Goal: Contribute content: Contribute content

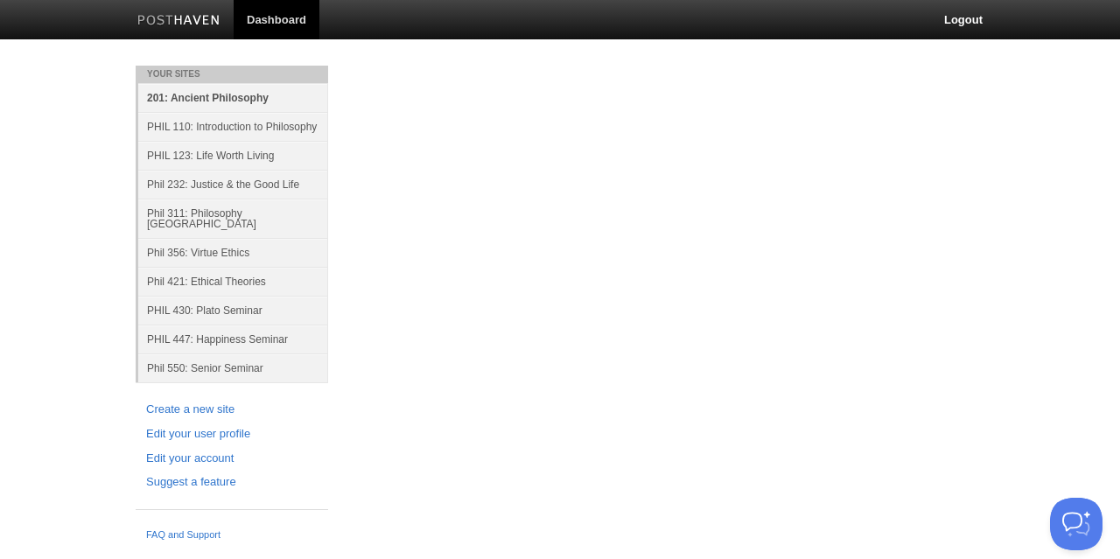
click at [185, 99] on link "201: Ancient Philosophy" at bounding box center [233, 97] width 190 height 29
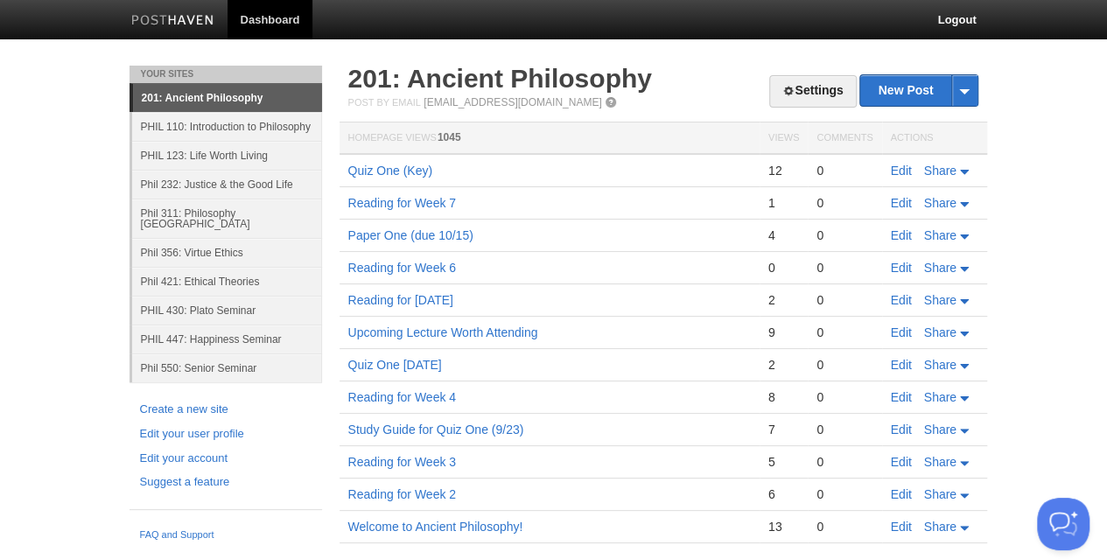
click at [1017, 84] on body "Dashboard Logout Your Sites 201: Ancient Philosophy PHIL 110: Introduction to P…" at bounding box center [553, 297] width 1107 height 595
click at [900, 171] on link "Edit" at bounding box center [901, 171] width 21 height 14
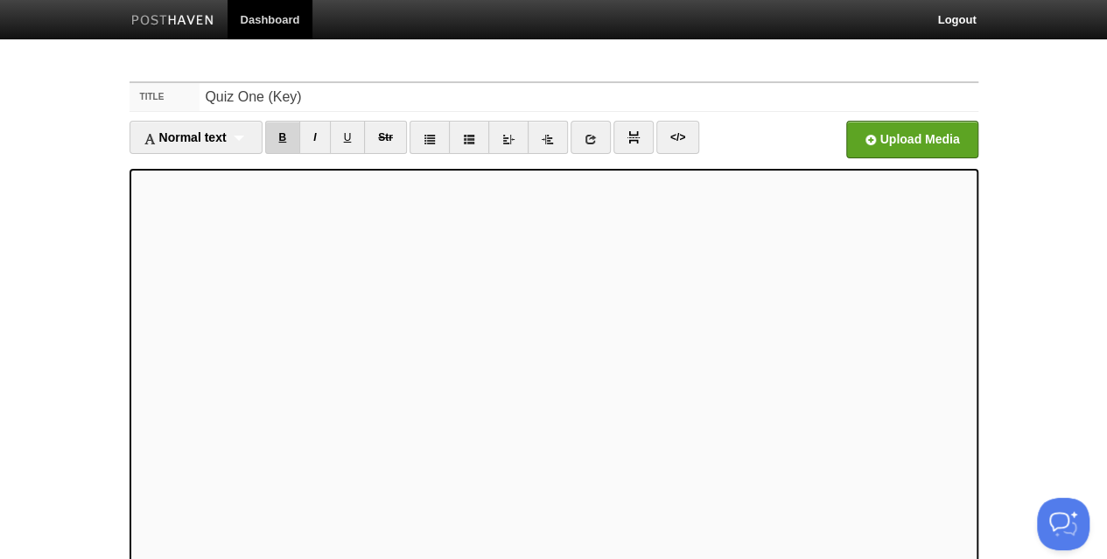
click at [286, 136] on link "B" at bounding box center [283, 137] width 36 height 33
click at [288, 136] on link "B" at bounding box center [283, 137] width 36 height 33
click at [289, 136] on link "B" at bounding box center [283, 137] width 36 height 33
click at [283, 141] on link "B" at bounding box center [283, 137] width 36 height 33
click at [290, 129] on link "B" at bounding box center [283, 137] width 36 height 33
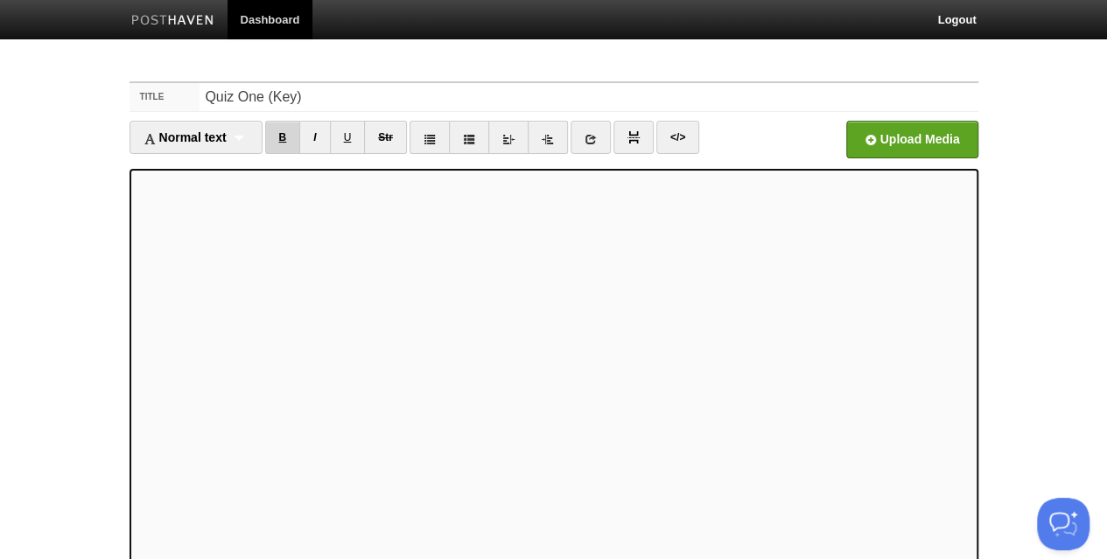
click at [275, 134] on link "B" at bounding box center [283, 137] width 36 height 33
click at [278, 140] on link "B" at bounding box center [283, 137] width 36 height 33
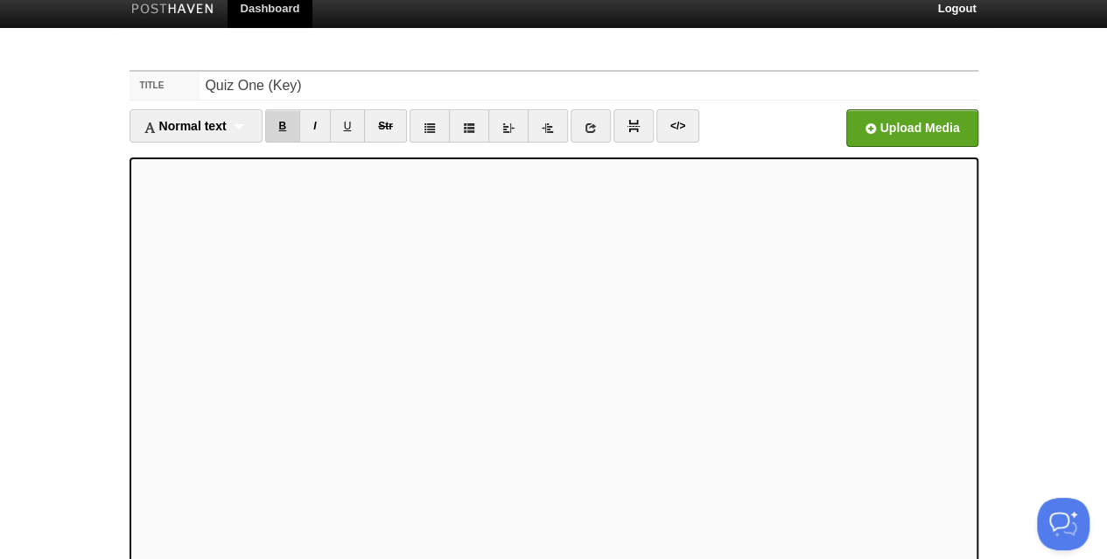
click at [278, 127] on link "B" at bounding box center [283, 125] width 36 height 33
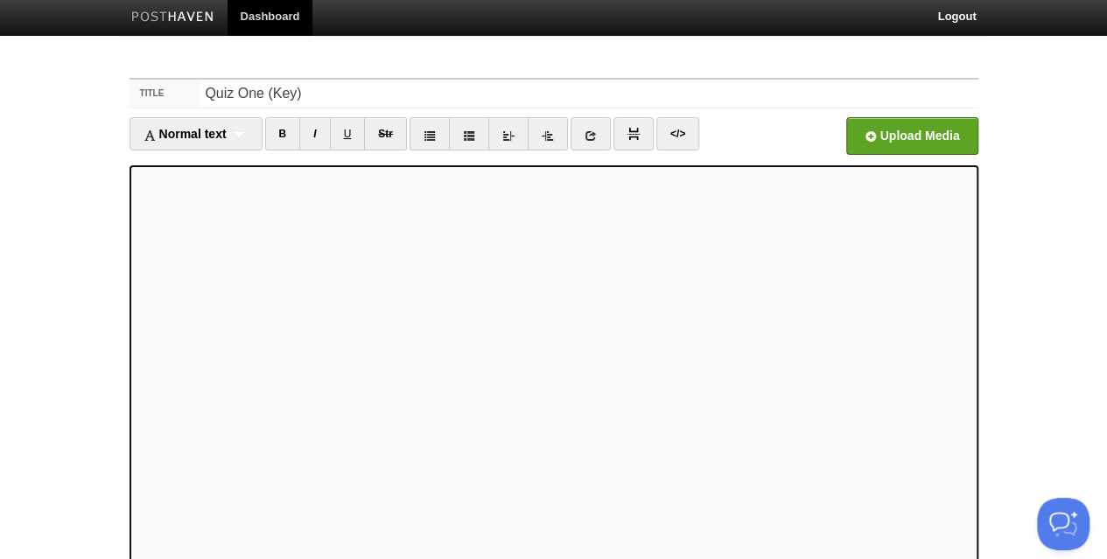
scroll to position [23, 0]
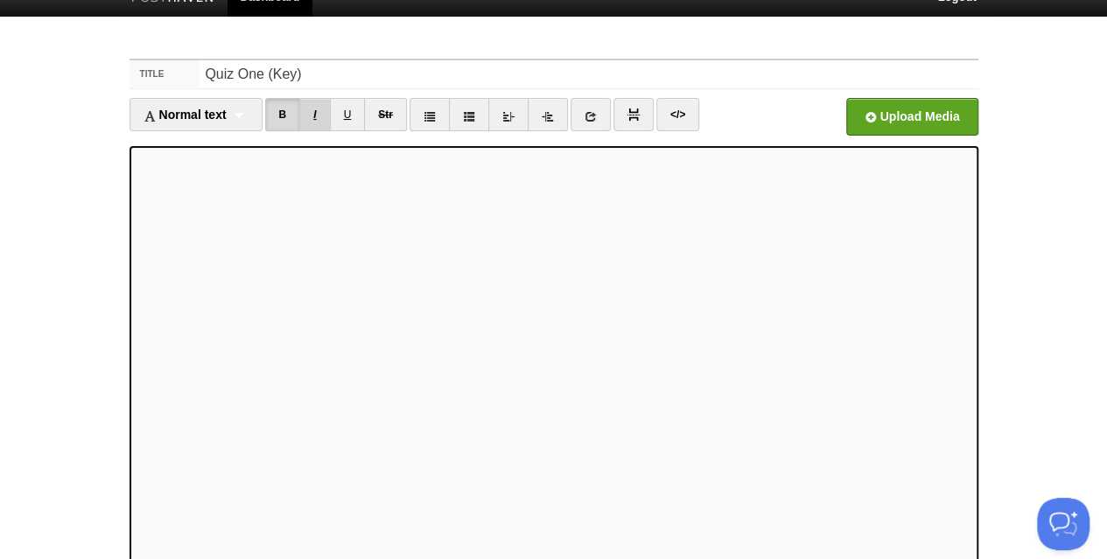
click at [317, 113] on link "I" at bounding box center [314, 114] width 31 height 33
click at [285, 115] on link "B" at bounding box center [283, 114] width 36 height 33
click at [311, 120] on link "I" at bounding box center [314, 114] width 31 height 33
click at [280, 115] on link "B" at bounding box center [283, 114] width 36 height 33
click at [315, 111] on link "I" at bounding box center [314, 114] width 31 height 33
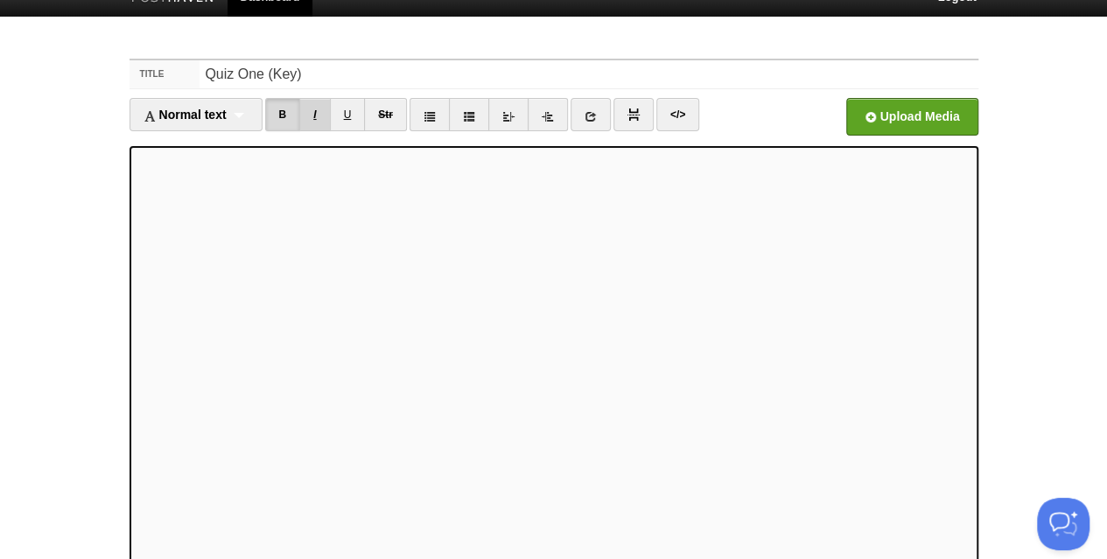
click at [313, 123] on link "I" at bounding box center [314, 114] width 31 height 33
click at [287, 118] on link "B" at bounding box center [283, 114] width 36 height 33
click at [243, 120] on div "Normal text Normal text Heading 1 Heading 2 Heading 3" at bounding box center [195, 114] width 133 height 33
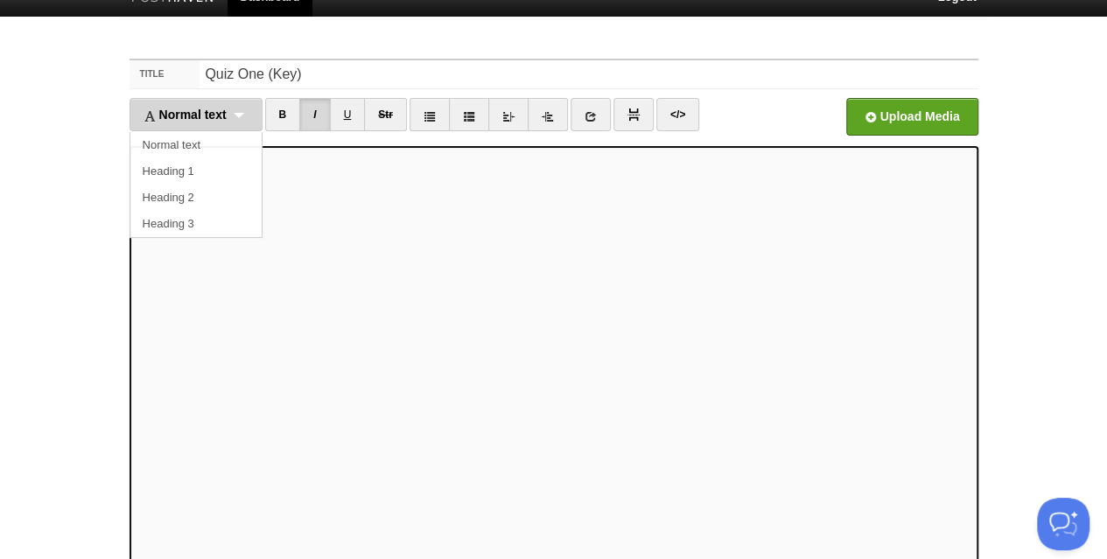
click at [243, 120] on div "Normal text Normal text Heading 1 Heading 2 Heading 3" at bounding box center [195, 114] width 133 height 33
click at [312, 119] on link "I" at bounding box center [314, 114] width 31 height 33
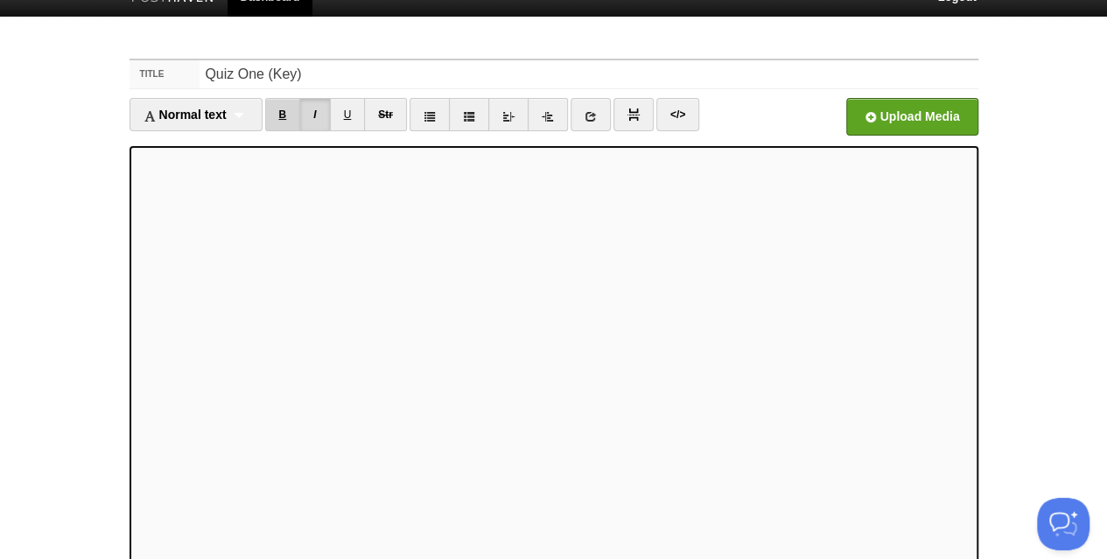
click at [283, 118] on link "B" at bounding box center [283, 114] width 36 height 33
click at [289, 111] on link "B" at bounding box center [283, 114] width 36 height 33
click at [296, 111] on link "B" at bounding box center [283, 114] width 36 height 33
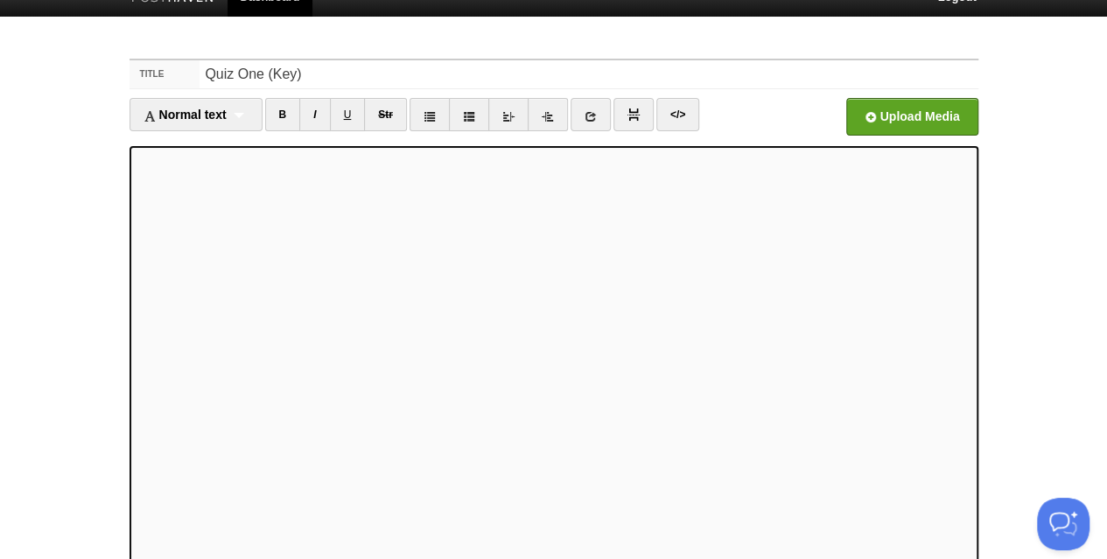
scroll to position [178, 0]
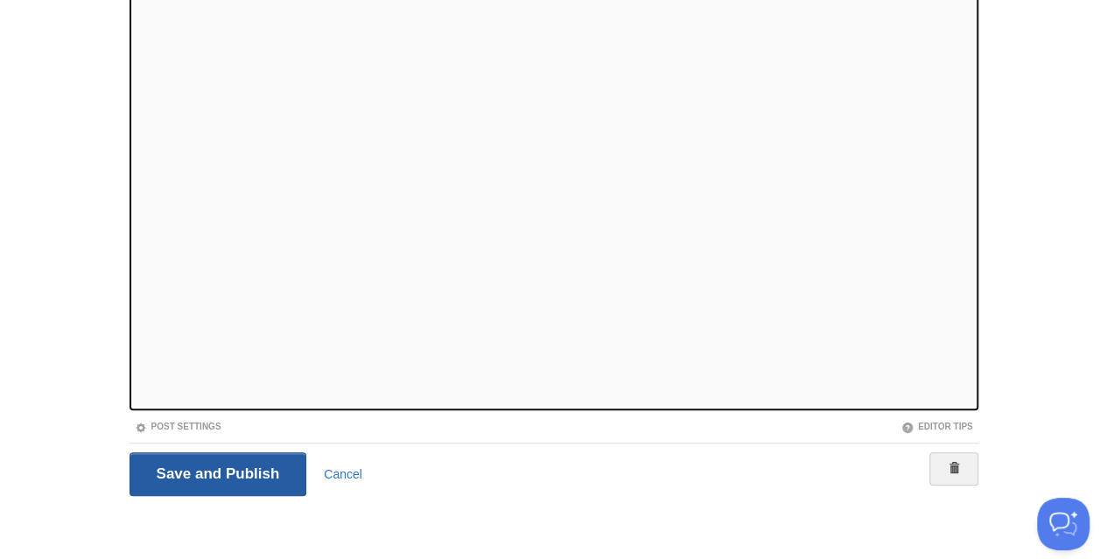
click at [159, 467] on input "Save and Publish" at bounding box center [218, 474] width 178 height 44
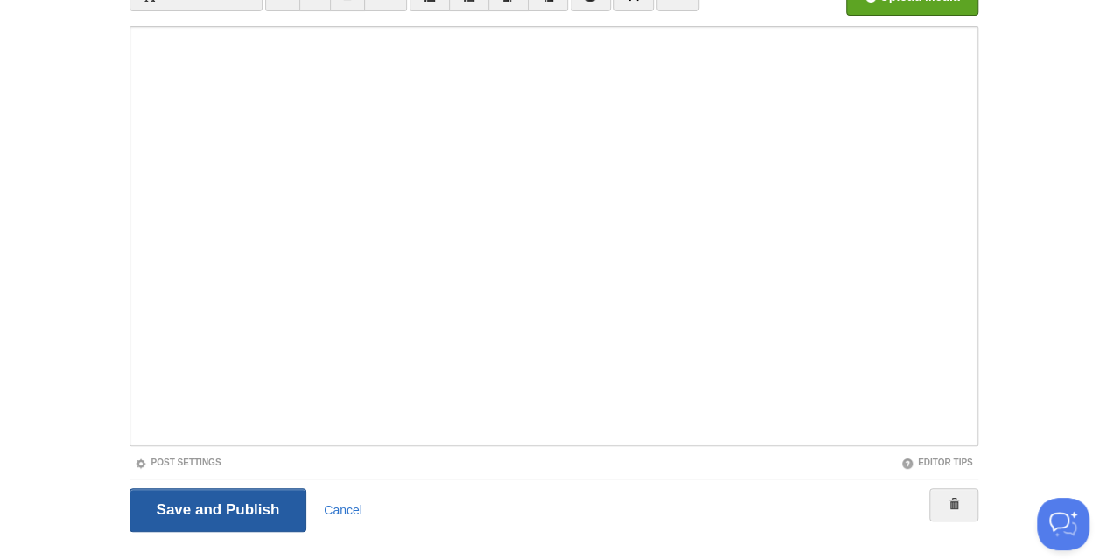
scroll to position [66, 0]
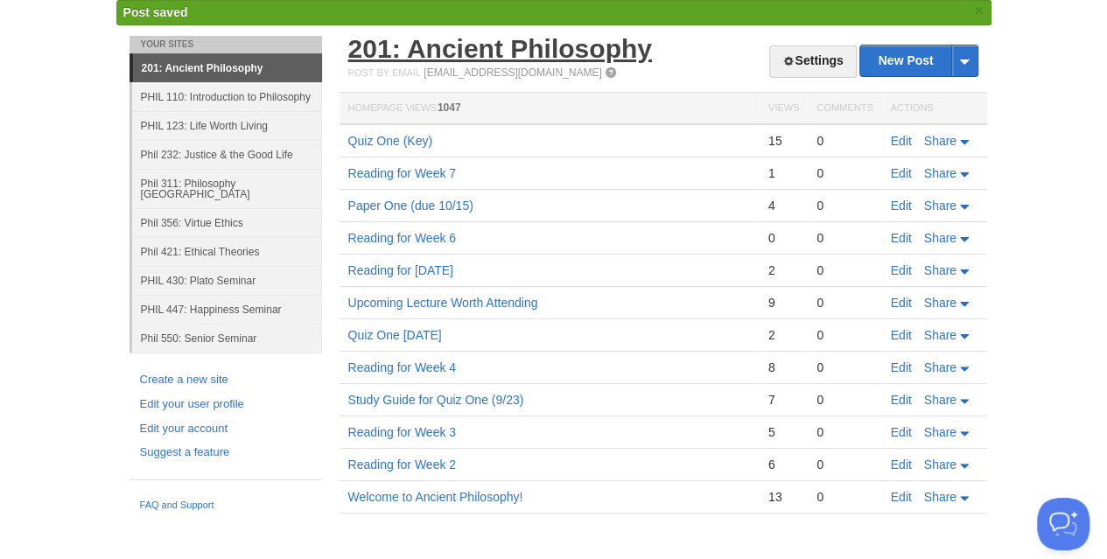
click at [422, 55] on link "201: Ancient Philosophy" at bounding box center [500, 48] width 304 height 29
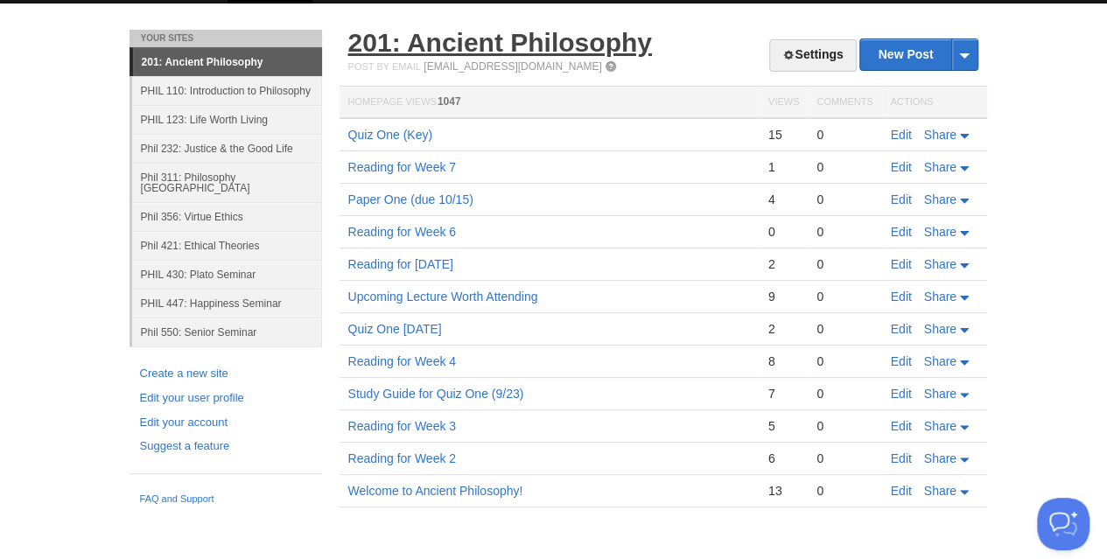
scroll to position [31, 0]
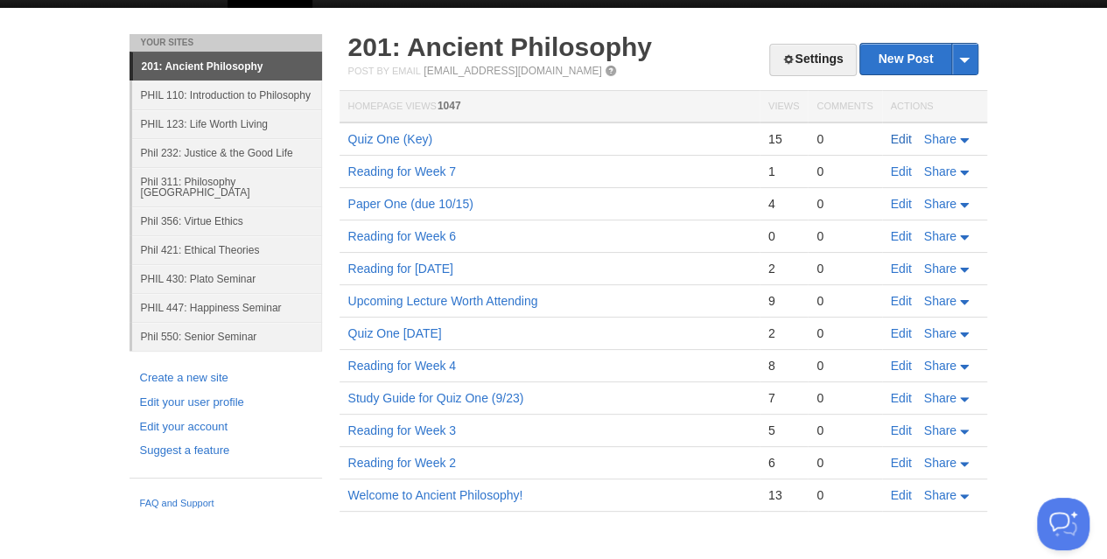
click at [898, 136] on link "Edit" at bounding box center [901, 139] width 21 height 14
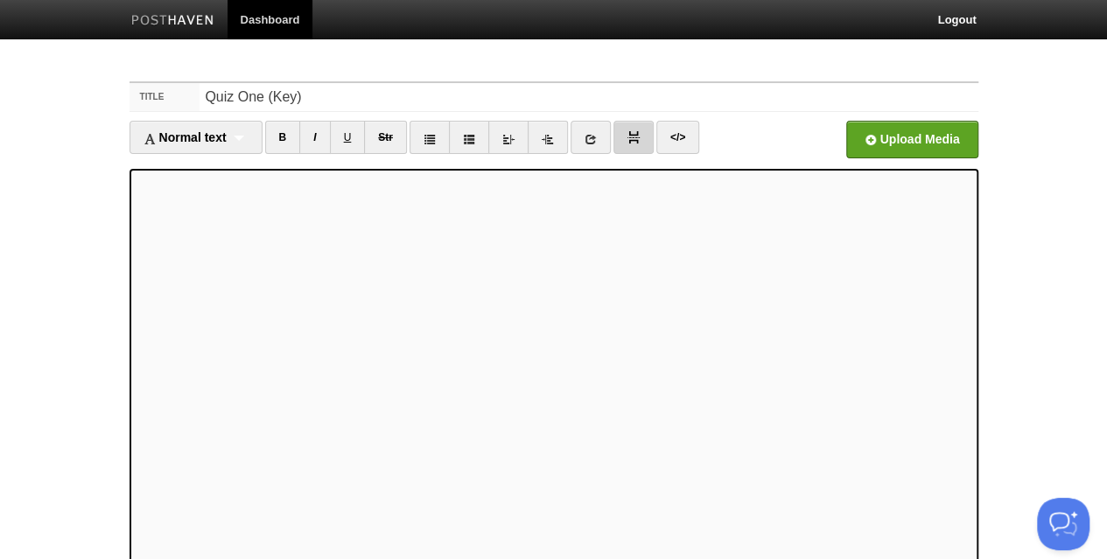
click at [627, 138] on img at bounding box center [633, 137] width 12 height 12
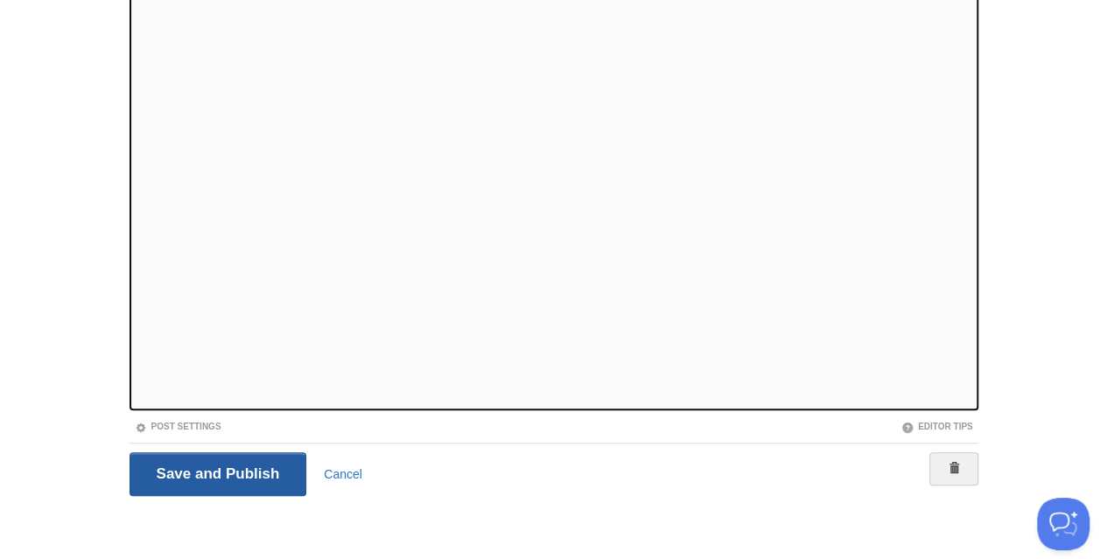
click at [221, 481] on input "Save and Publish" at bounding box center [218, 474] width 178 height 44
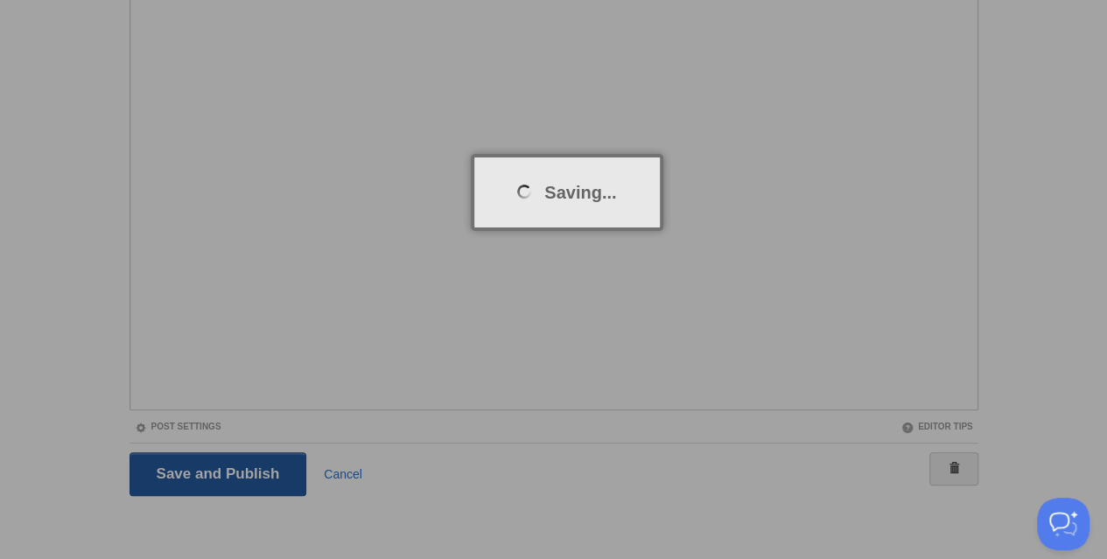
scroll to position [66, 0]
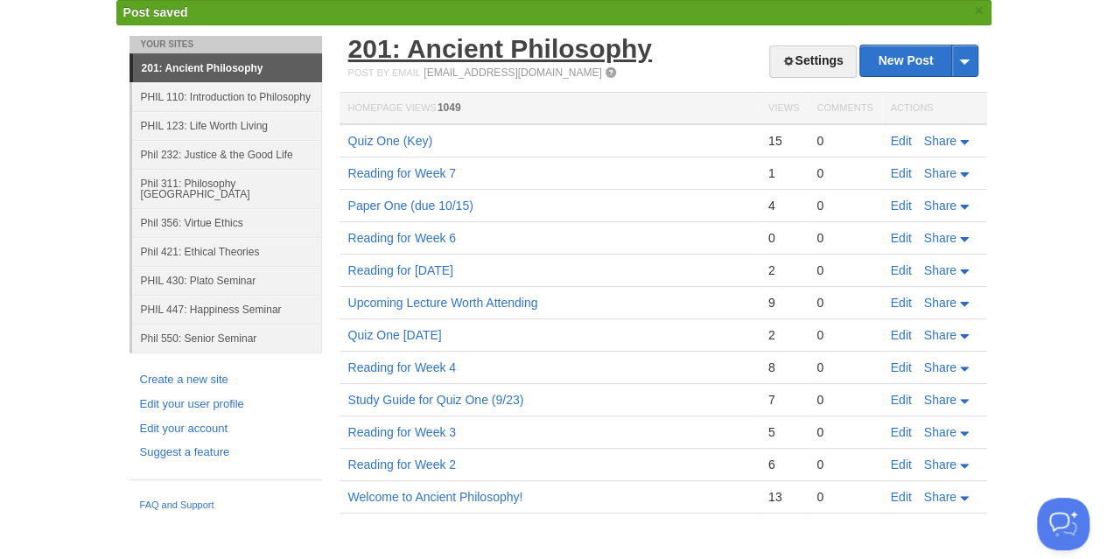
click at [471, 50] on link "201: Ancient Philosophy" at bounding box center [500, 48] width 304 height 29
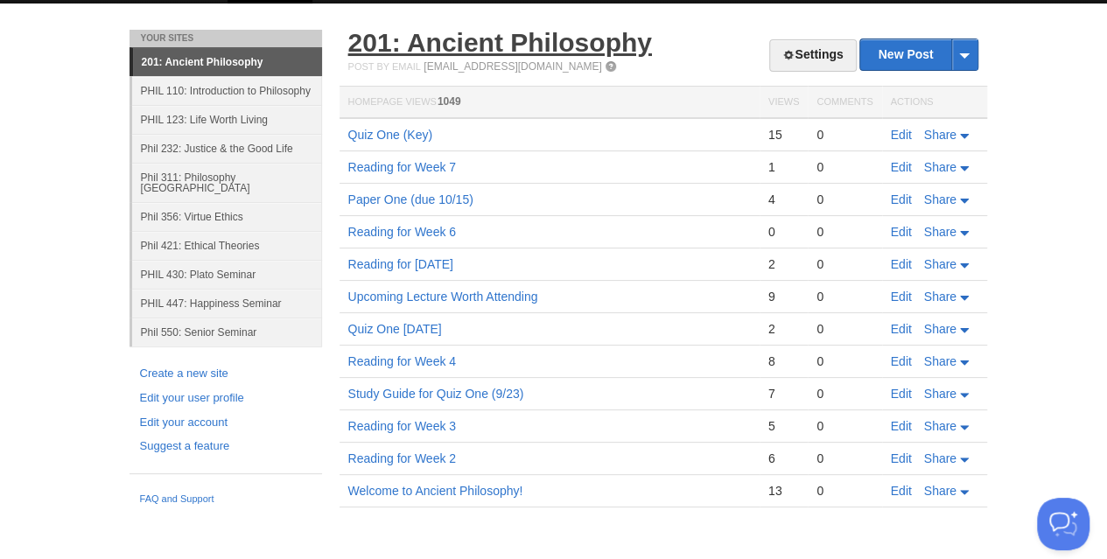
scroll to position [31, 0]
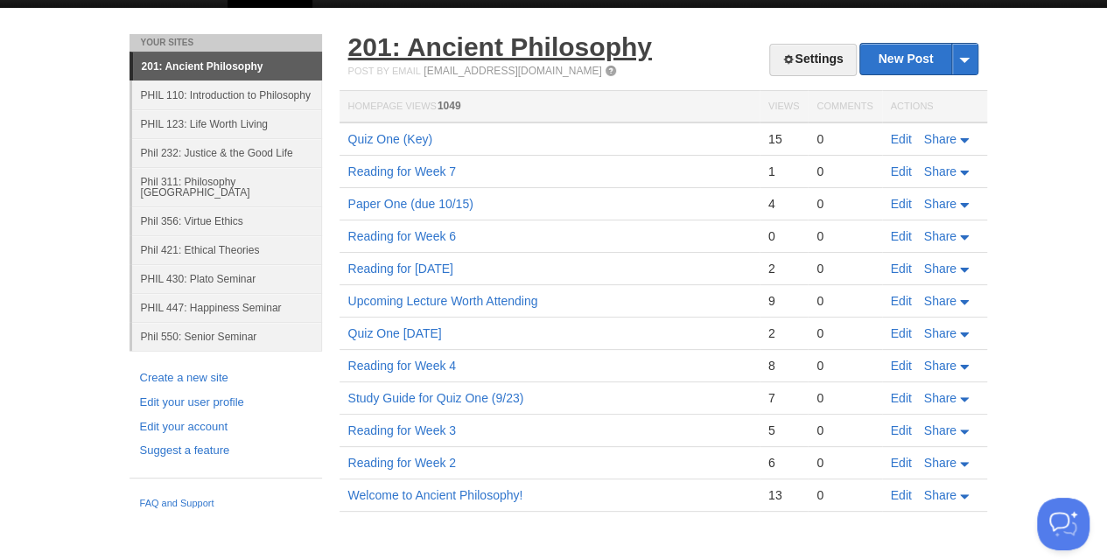
click at [490, 42] on link "201: Ancient Philosophy" at bounding box center [500, 46] width 304 height 29
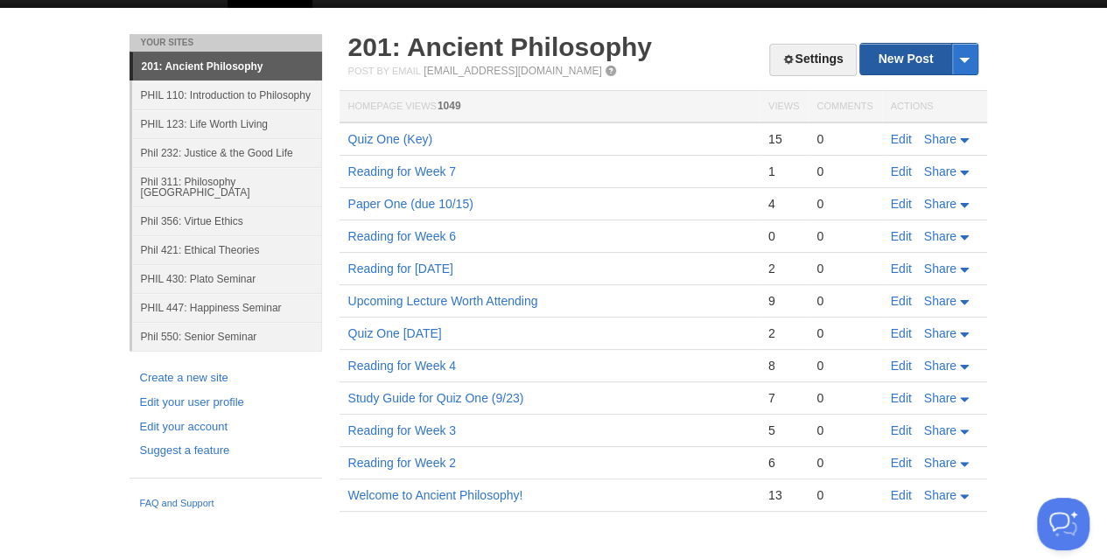
click at [878, 61] on link "New Post" at bounding box center [918, 59] width 116 height 31
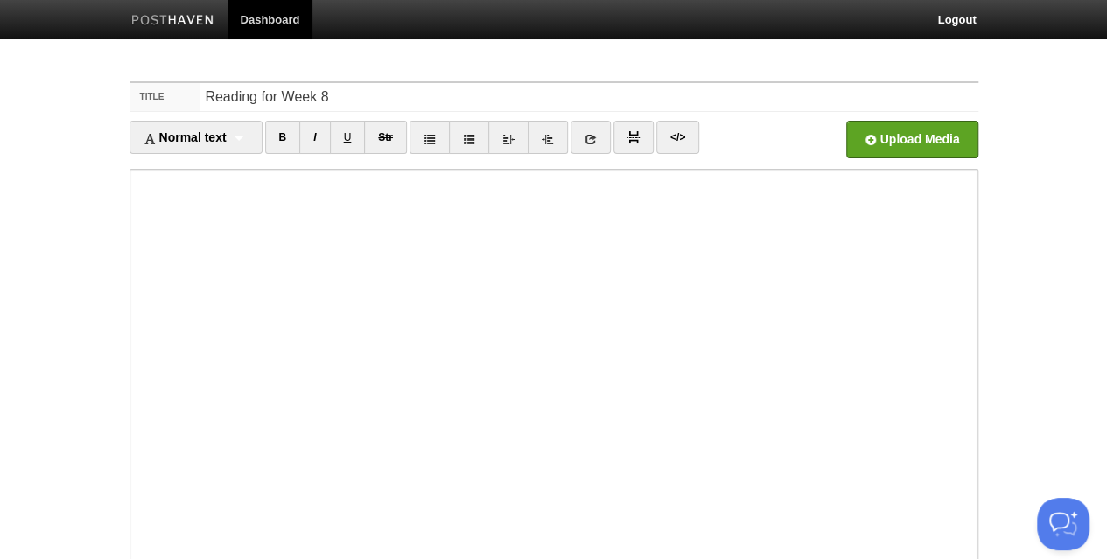
type input "Reading for Week 8"
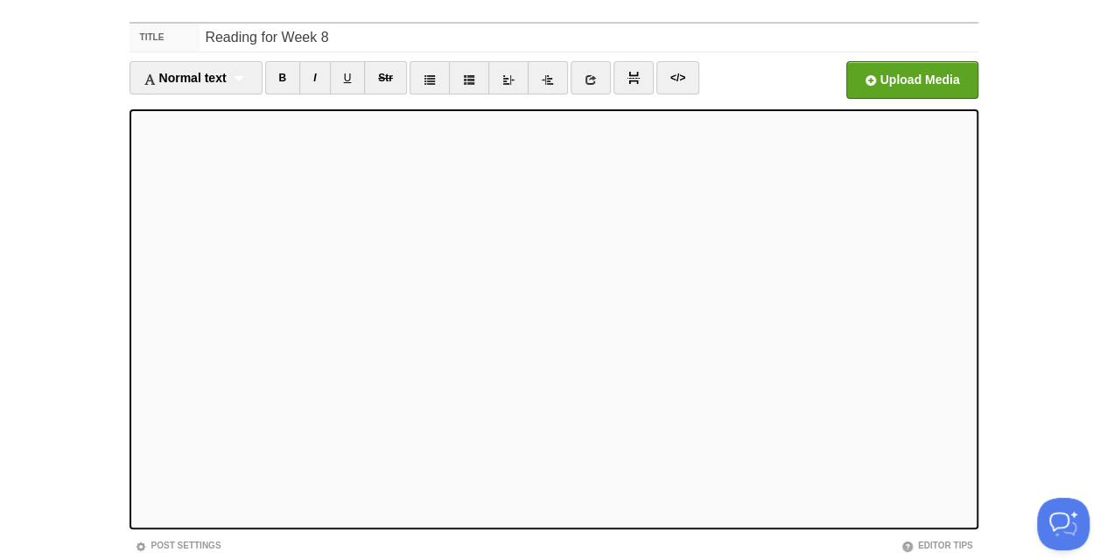
scroll to position [178, 0]
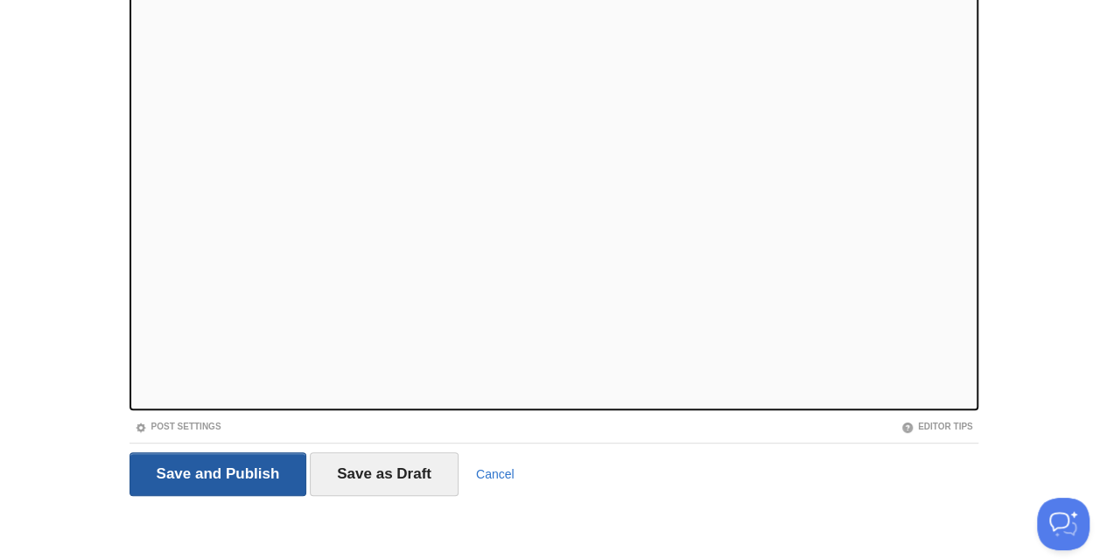
click at [229, 485] on input "Save and Publish" at bounding box center [218, 474] width 178 height 44
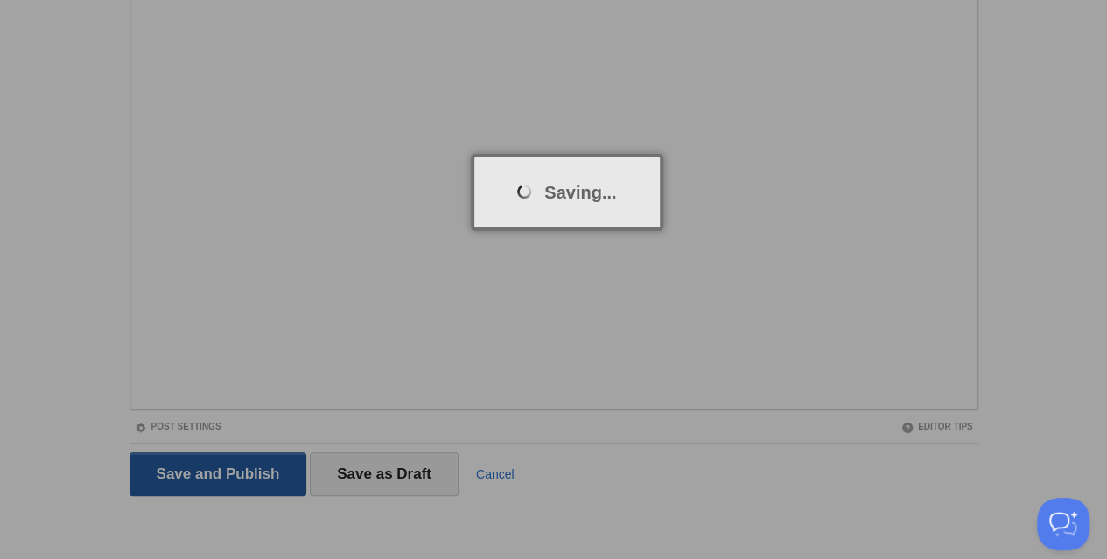
scroll to position [66, 0]
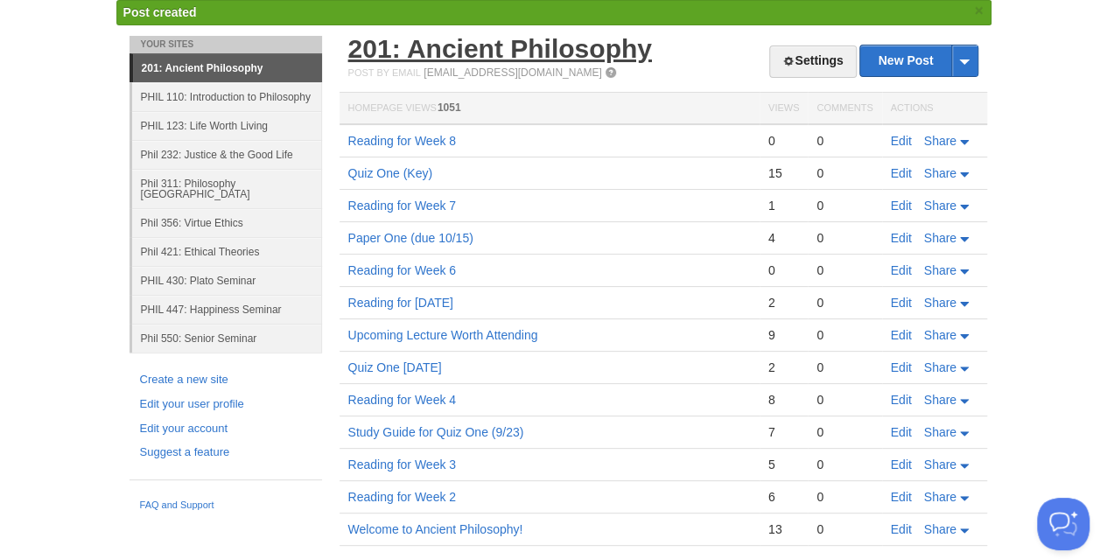
click at [427, 50] on link "201: Ancient Philosophy" at bounding box center [500, 48] width 304 height 29
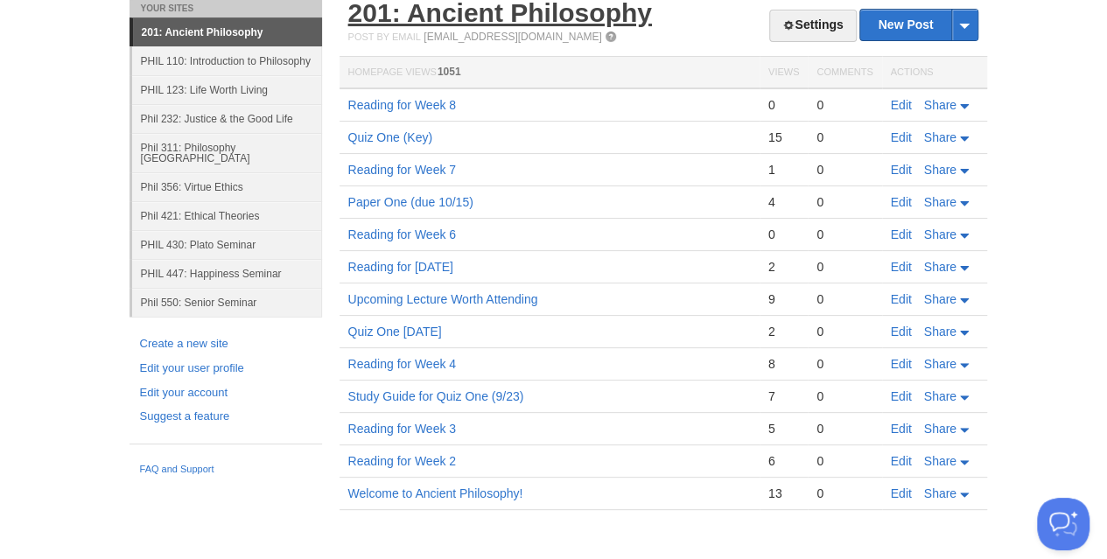
scroll to position [64, 0]
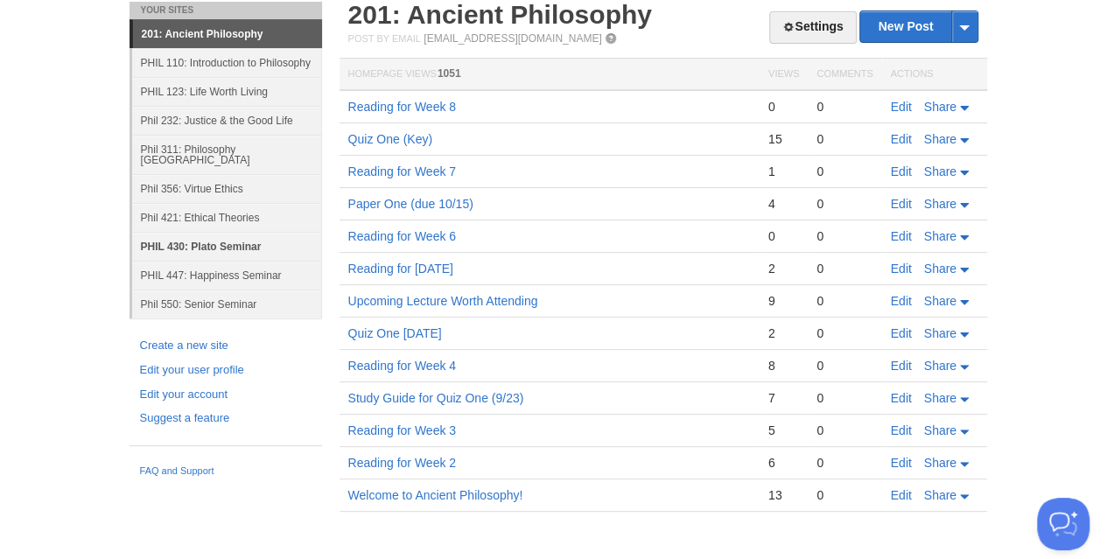
click at [201, 233] on link "PHIL 430: Plato Seminar" at bounding box center [227, 246] width 190 height 29
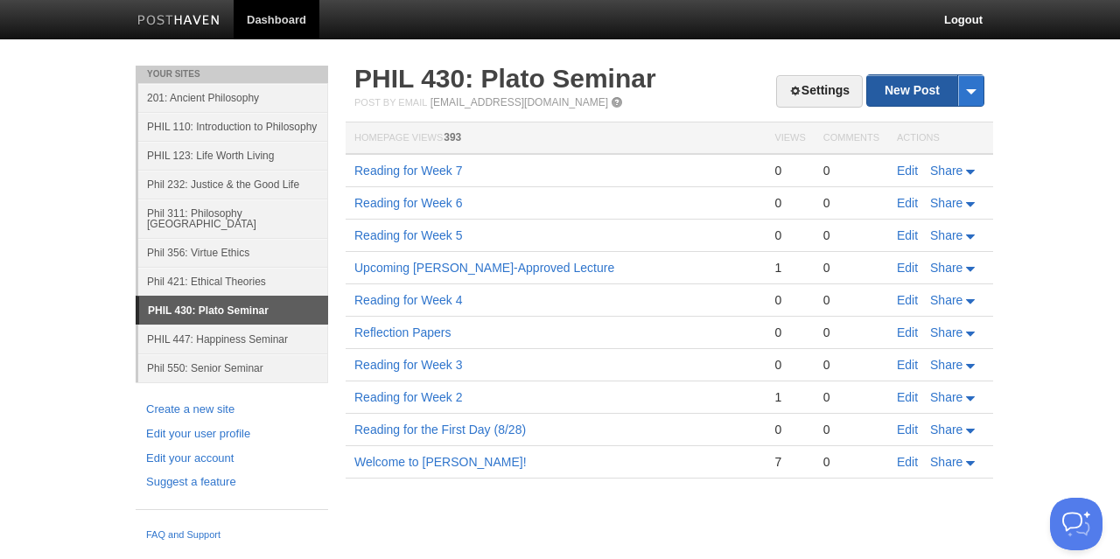
click at [891, 86] on link "New Post" at bounding box center [925, 90] width 116 height 31
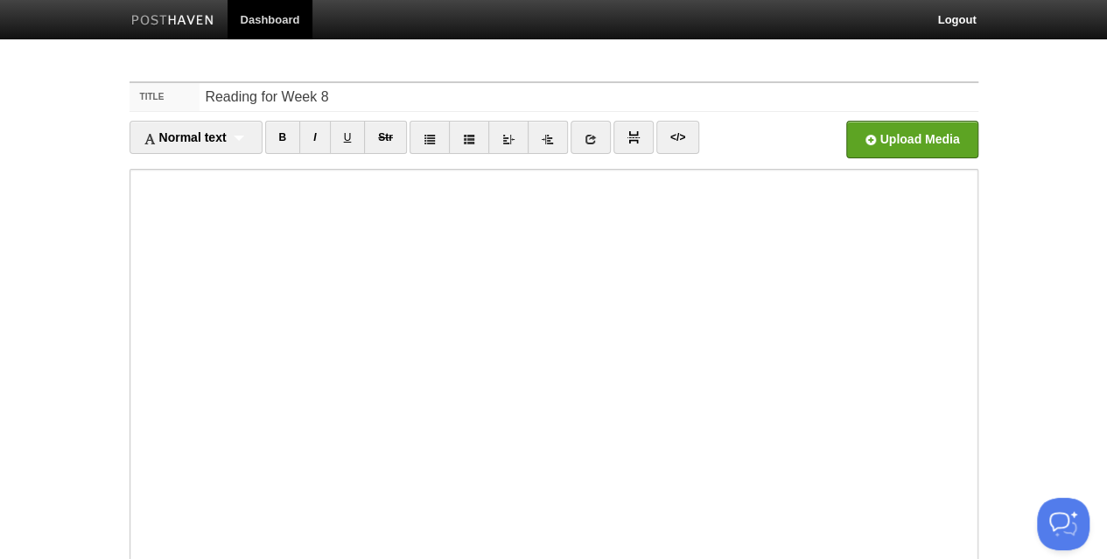
type input "Reading for Week 8"
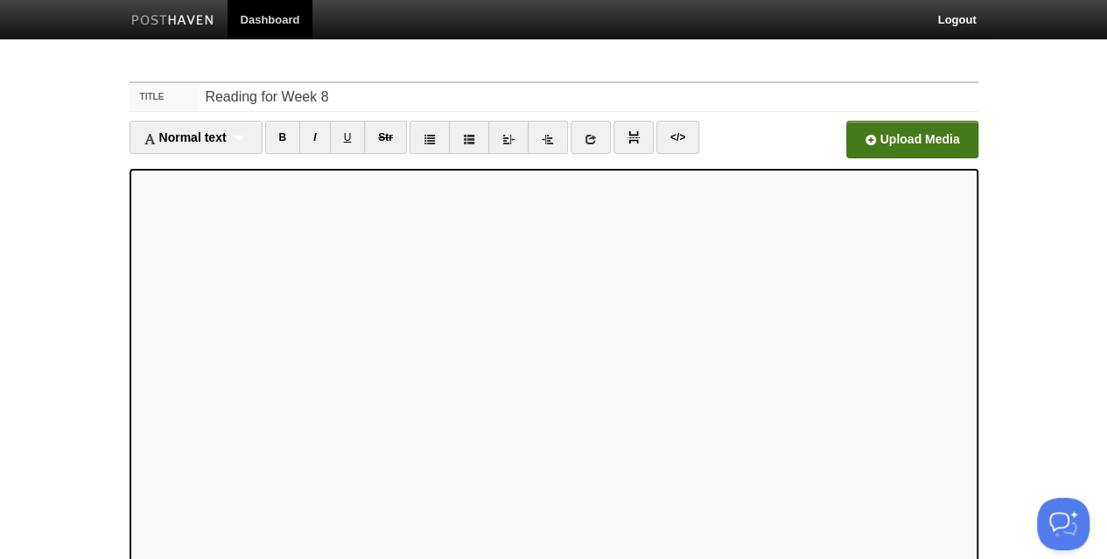
click at [895, 132] on input "file" at bounding box center [383, 144] width 1324 height 89
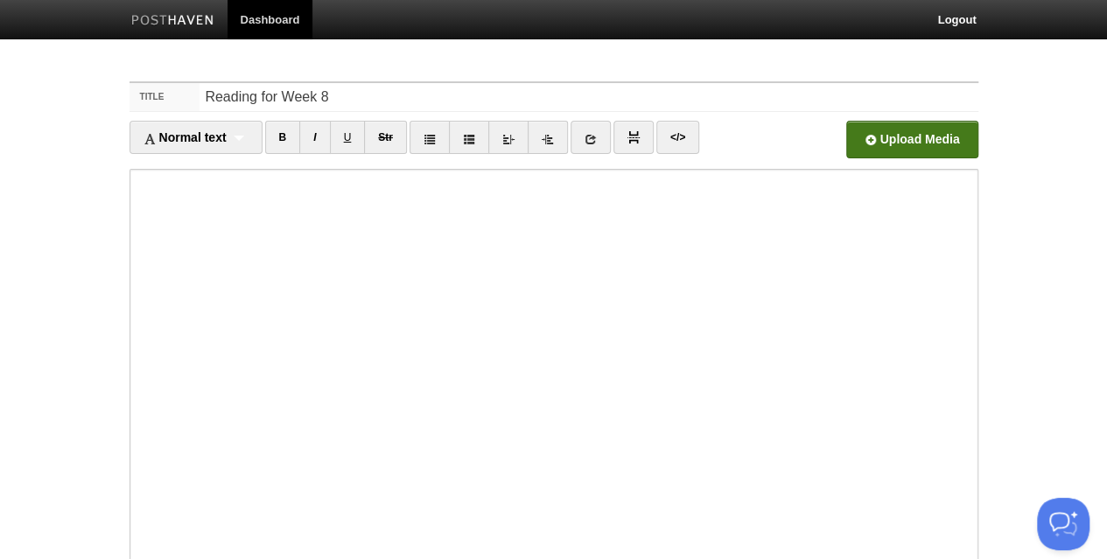
click at [856, 145] on input "file" at bounding box center [383, 144] width 1324 height 89
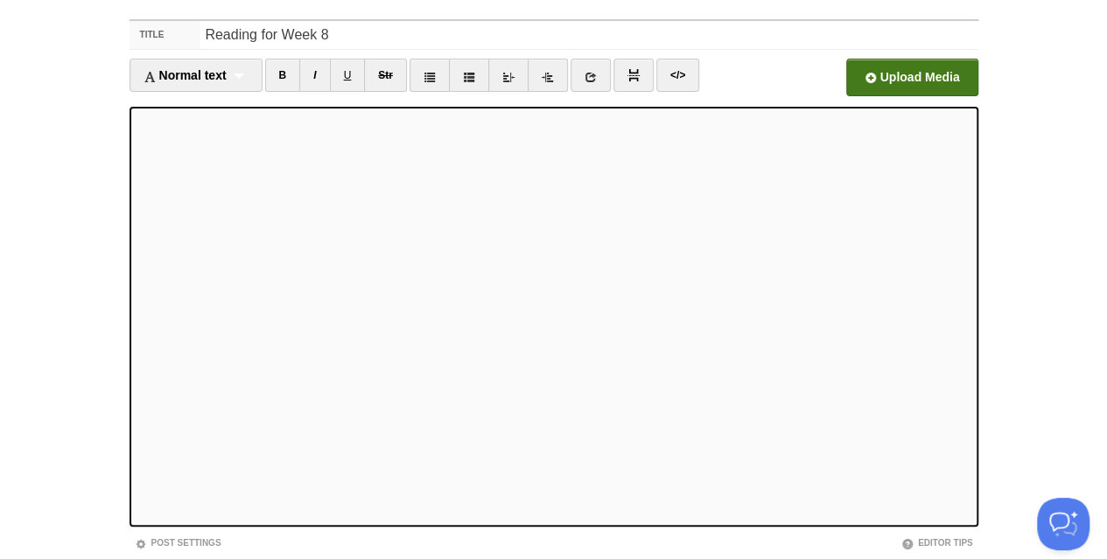
scroll to position [64, 0]
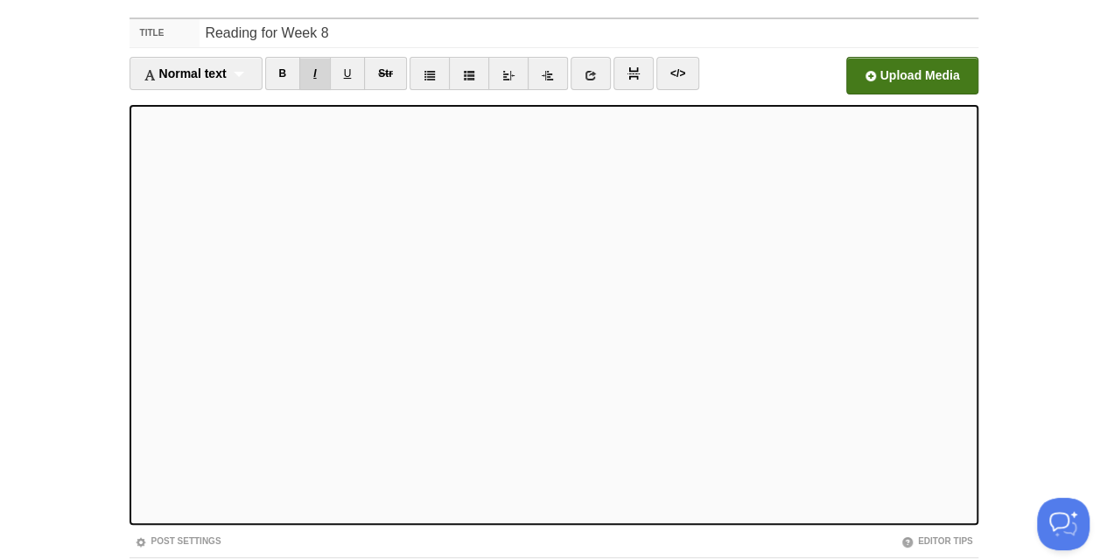
click at [314, 69] on link "I" at bounding box center [314, 73] width 31 height 33
click at [321, 68] on link "I" at bounding box center [314, 73] width 31 height 33
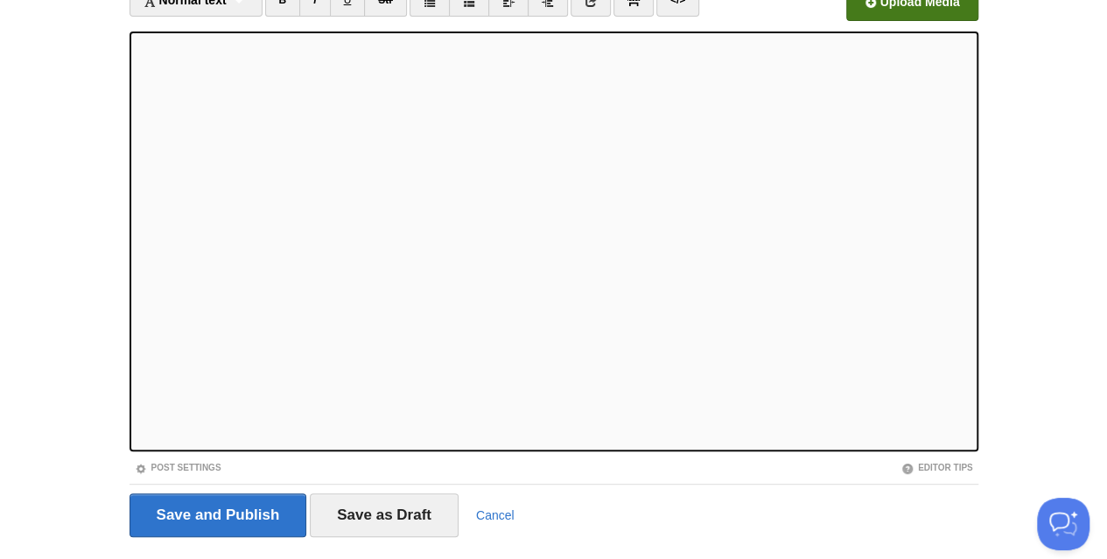
scroll to position [140, 0]
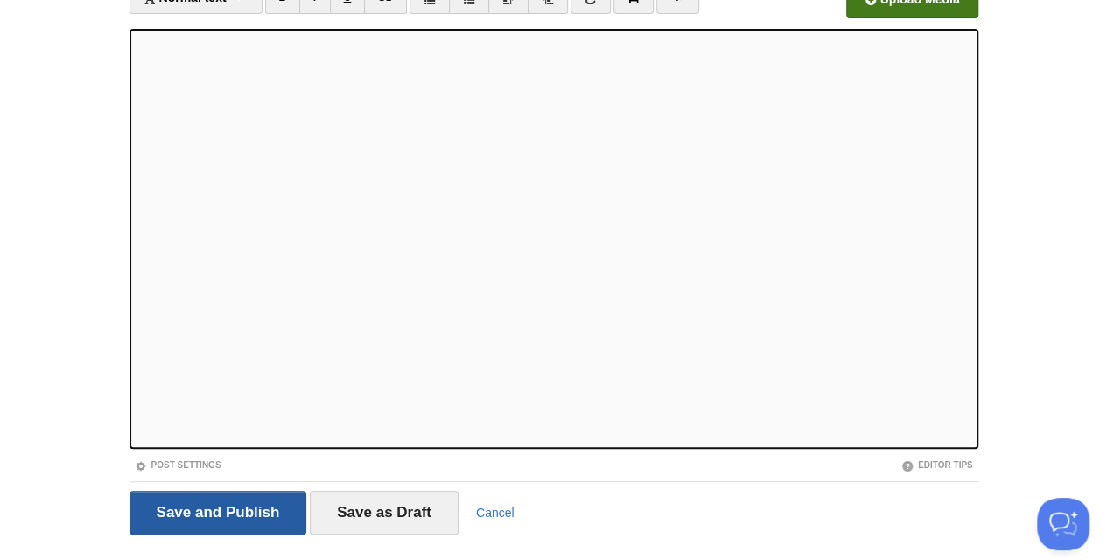
click at [213, 506] on input "Save and Publish" at bounding box center [218, 513] width 178 height 44
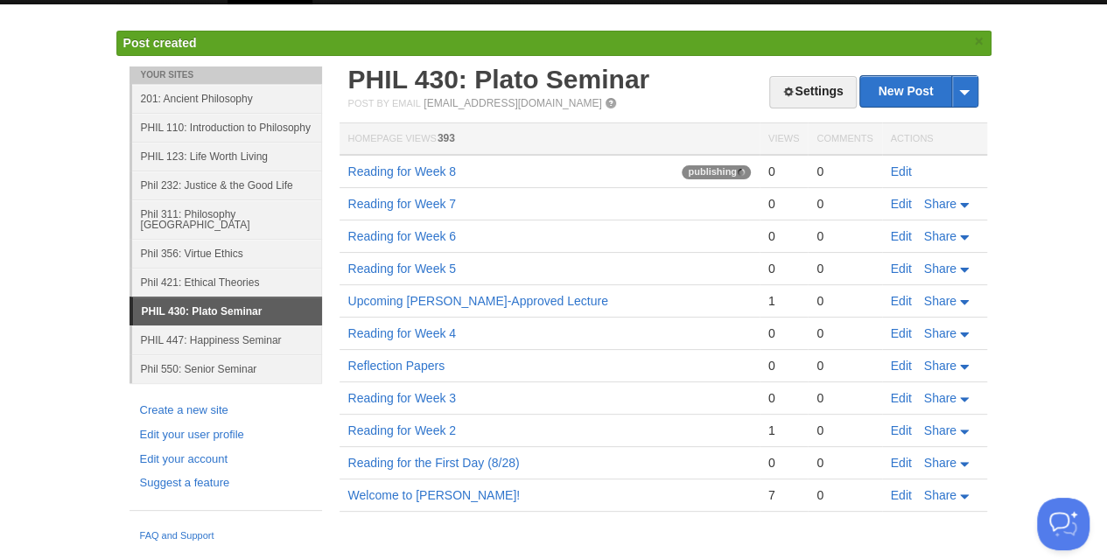
scroll to position [35, 0]
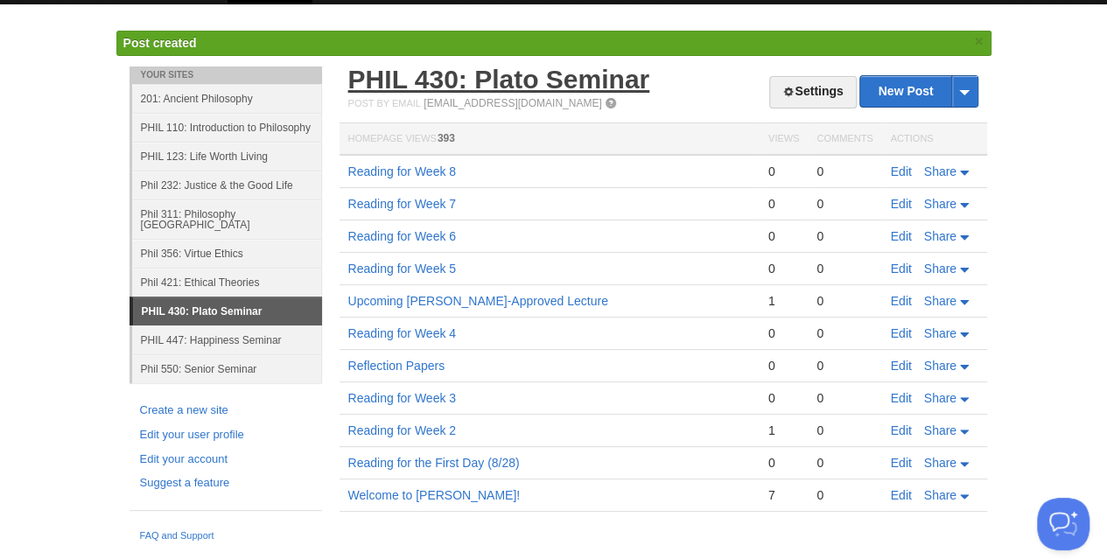
click at [472, 80] on link "PHIL 430: Plato Seminar" at bounding box center [499, 79] width 302 height 29
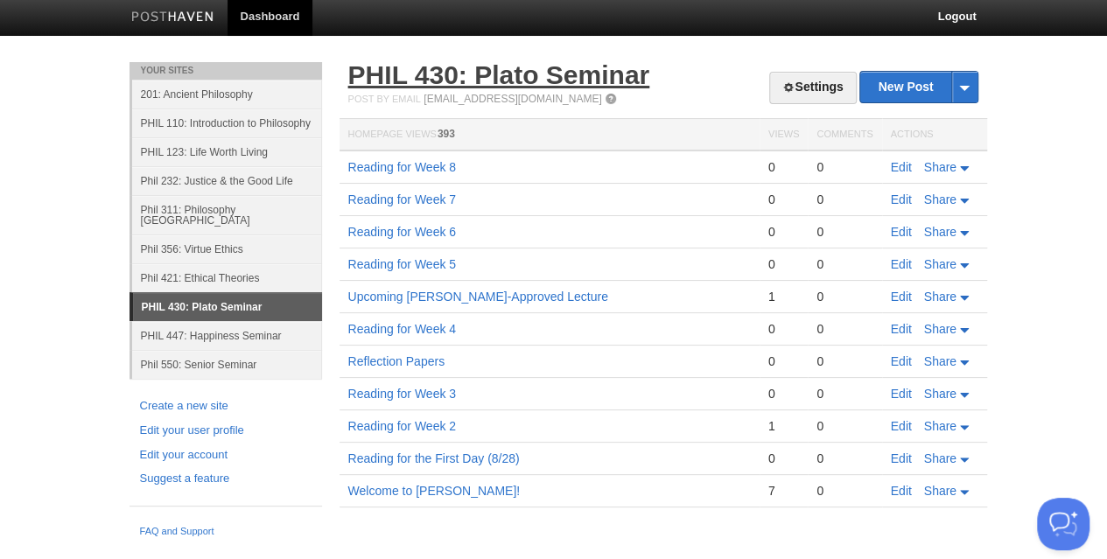
scroll to position [0, 0]
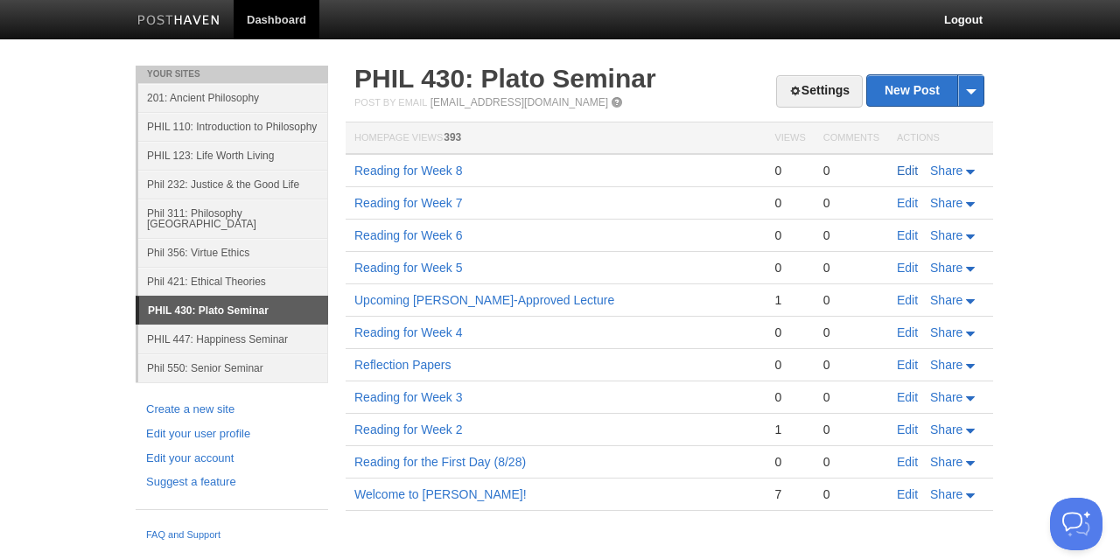
click at [908, 173] on link "Edit" at bounding box center [907, 171] width 21 height 14
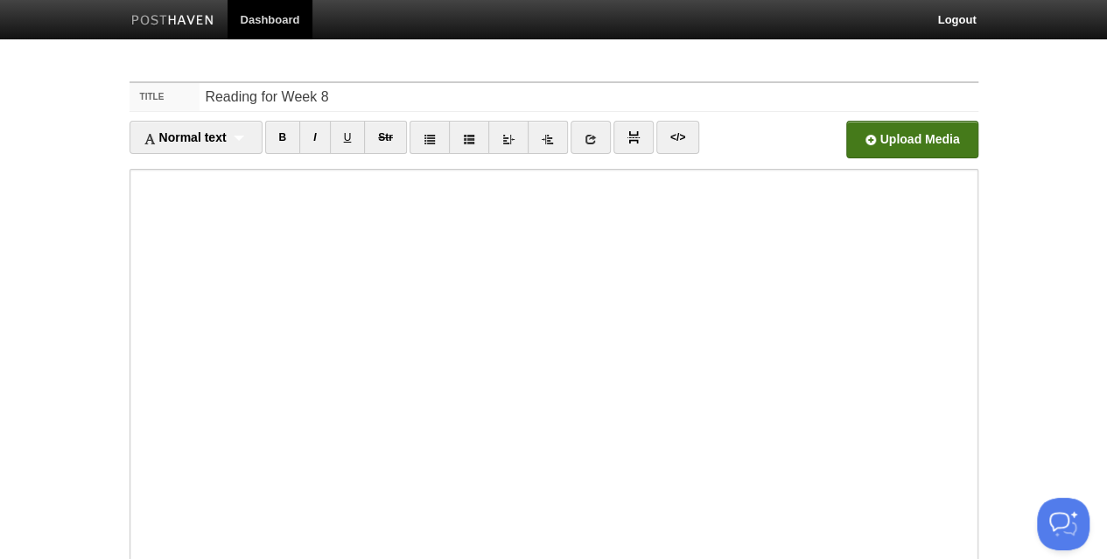
click at [884, 143] on input "file" at bounding box center [383, 144] width 1324 height 89
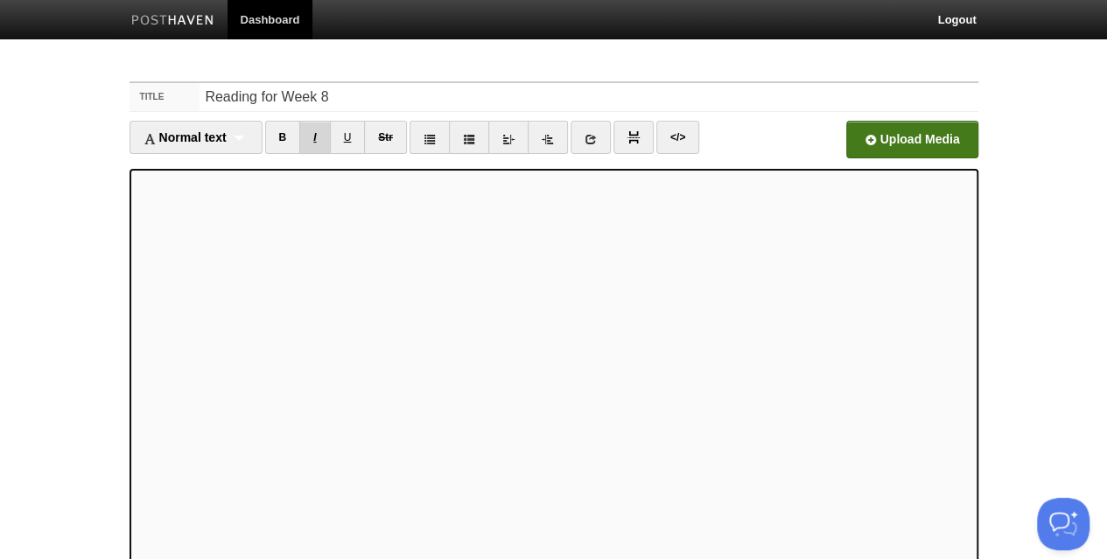
click at [325, 143] on link "I" at bounding box center [314, 137] width 31 height 33
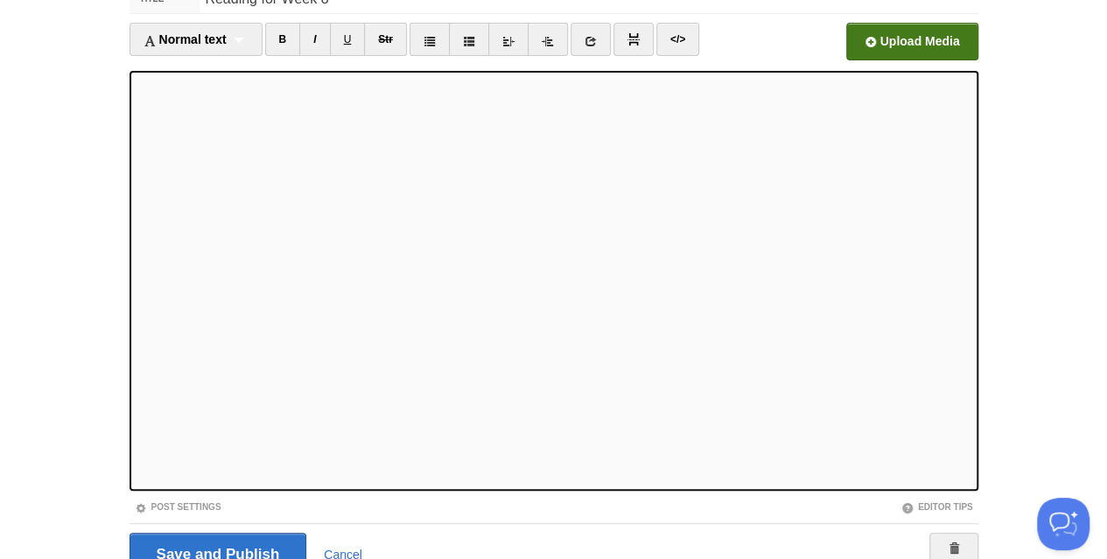
scroll to position [115, 0]
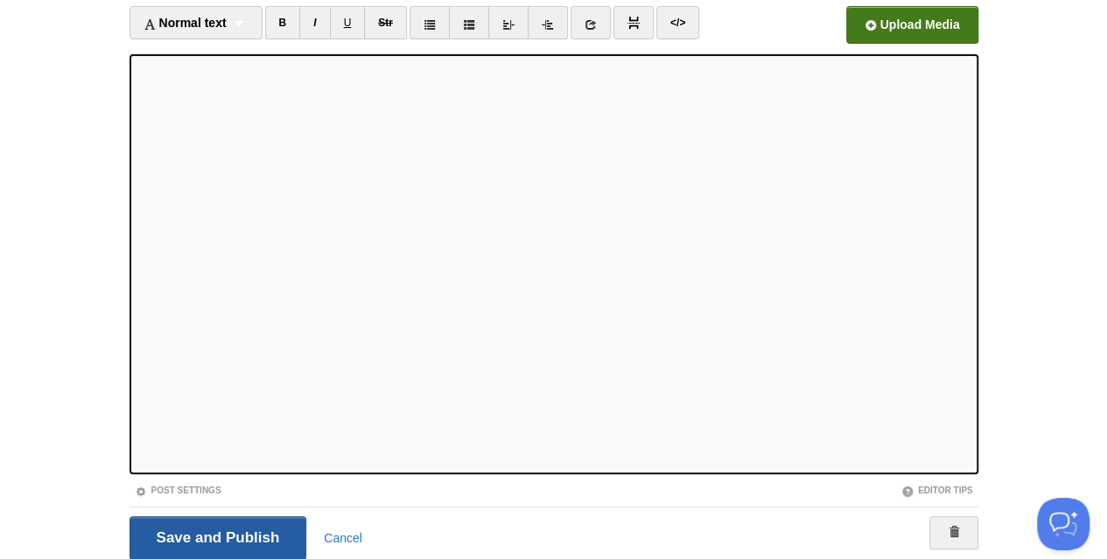
click at [206, 547] on input "Save and Publish" at bounding box center [218, 538] width 178 height 44
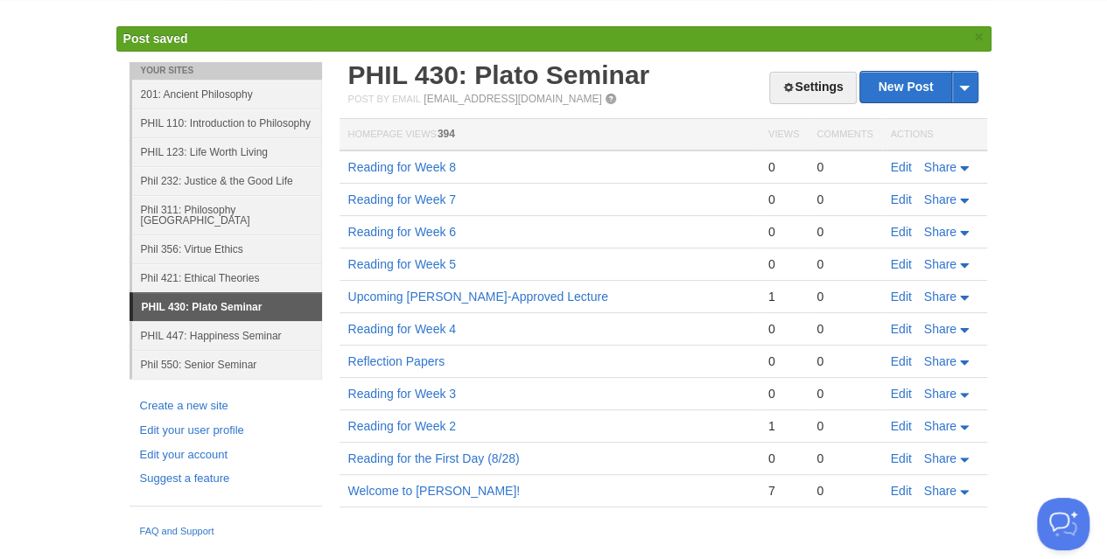
scroll to position [35, 0]
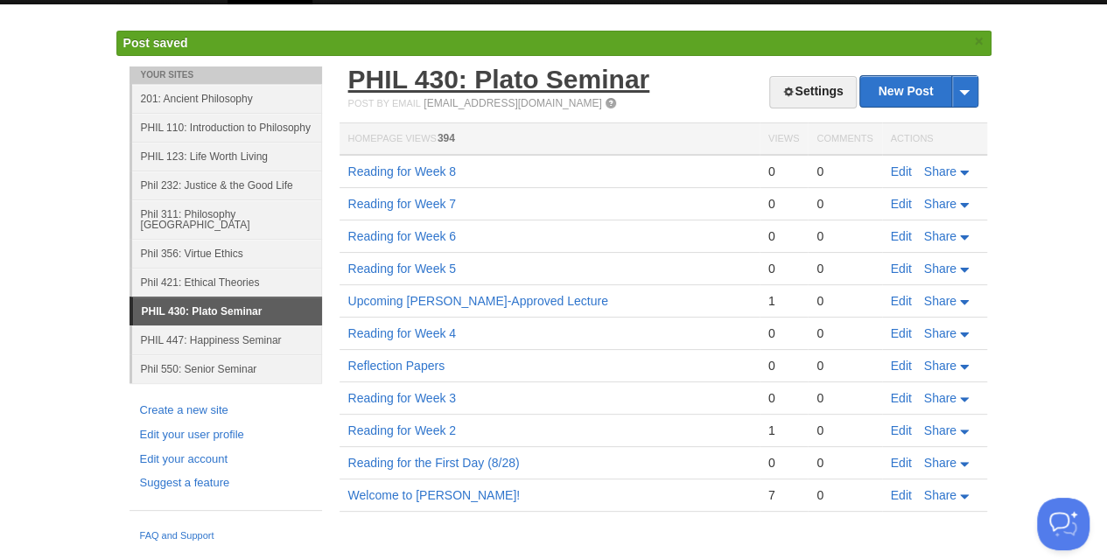
click at [401, 87] on link "PHIL 430: Plato Seminar" at bounding box center [499, 79] width 302 height 29
